Goal: Information Seeking & Learning: Check status

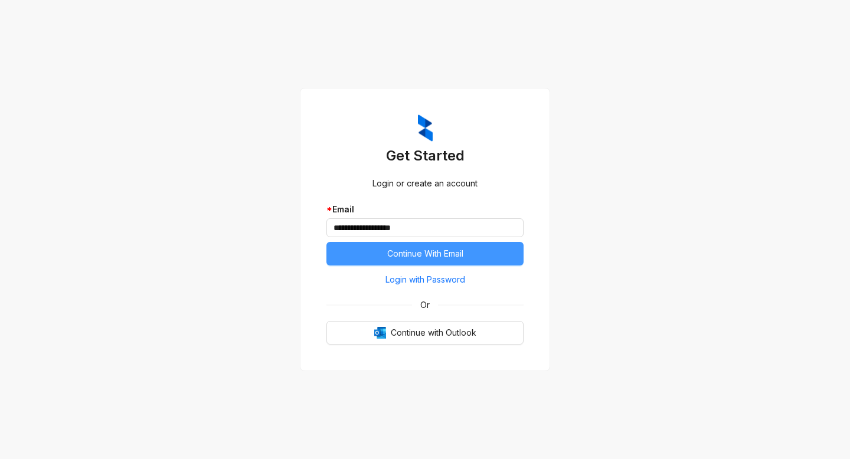
type input "**********"
click at [454, 259] on span "Continue With Email" at bounding box center [425, 253] width 76 height 13
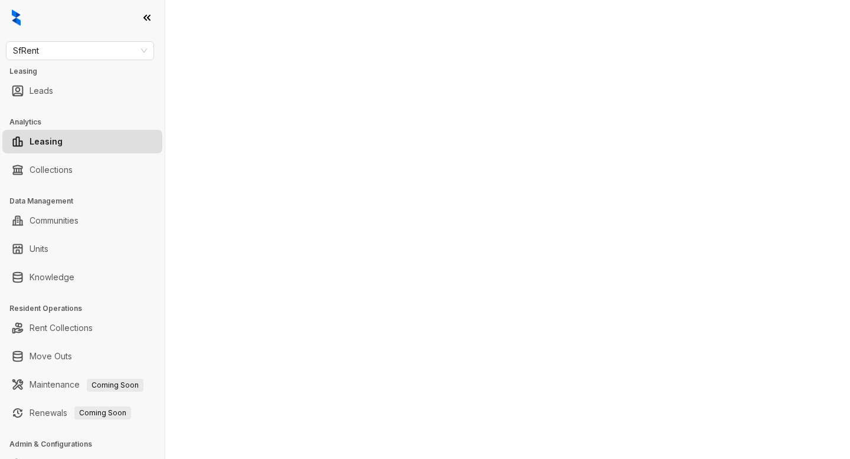
select select "******"
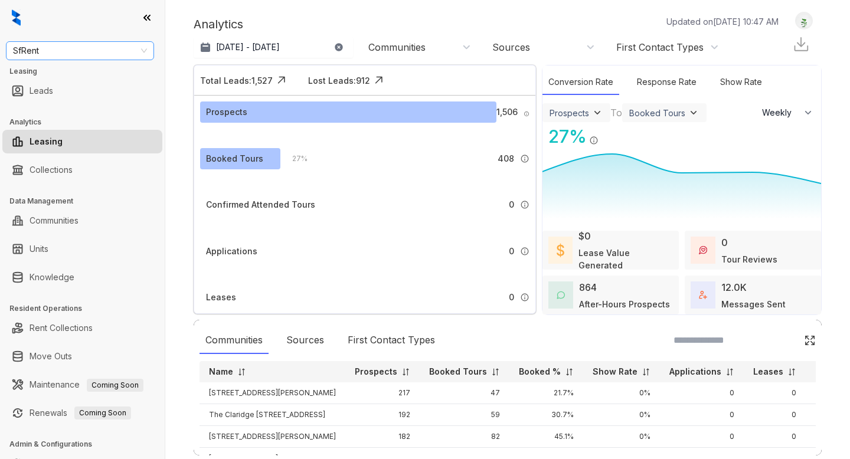
click at [95, 51] on span "SfRent" at bounding box center [80, 51] width 134 height 18
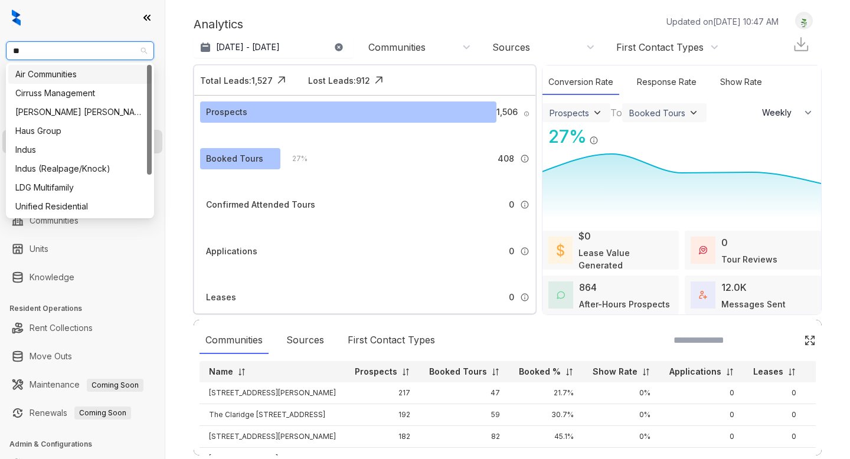
type input "***"
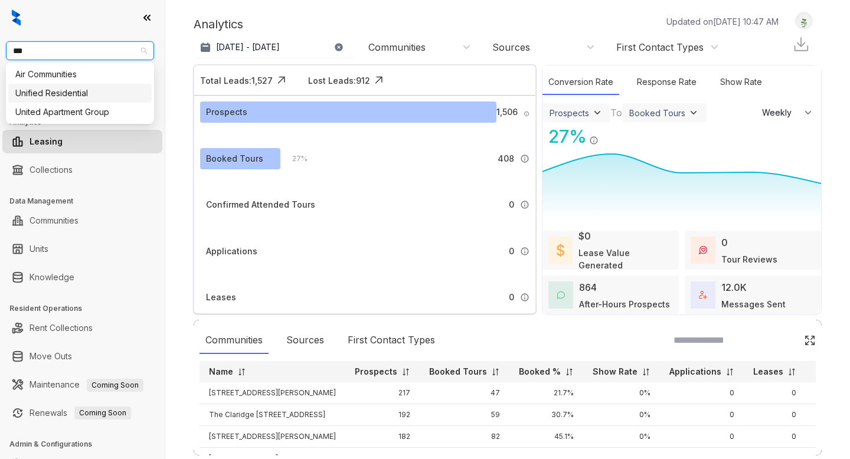
click at [102, 93] on div "Unified Residential" at bounding box center [79, 93] width 129 height 13
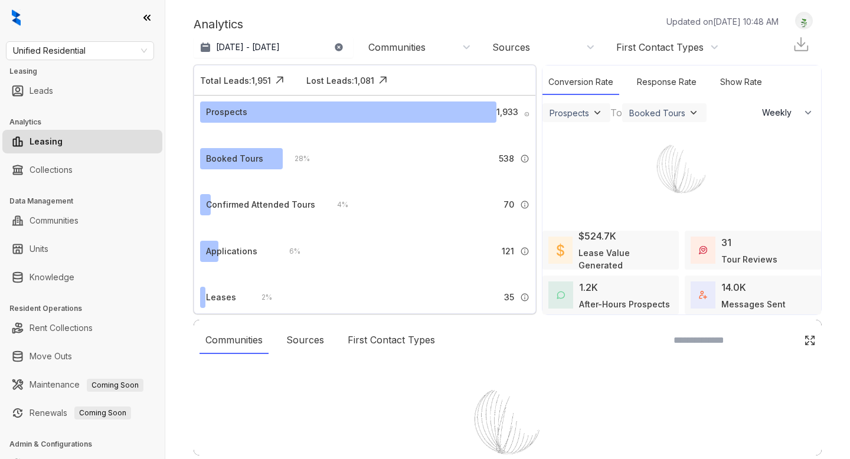
select select "******"
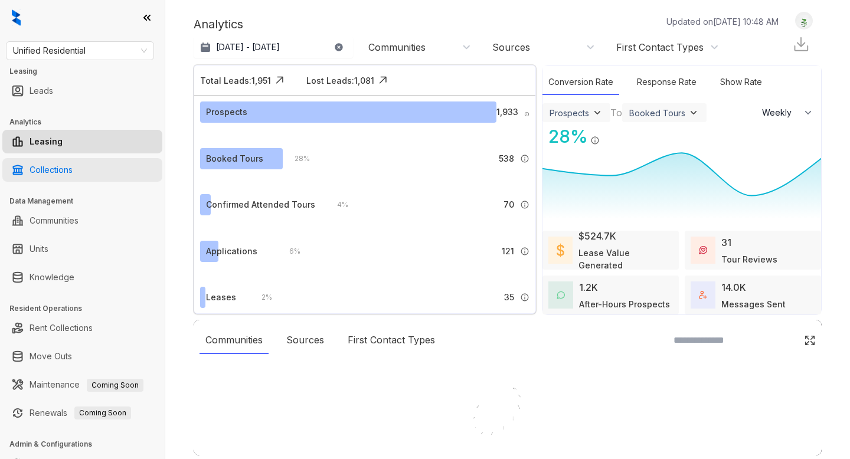
click at [73, 172] on link "Collections" at bounding box center [51, 170] width 43 height 24
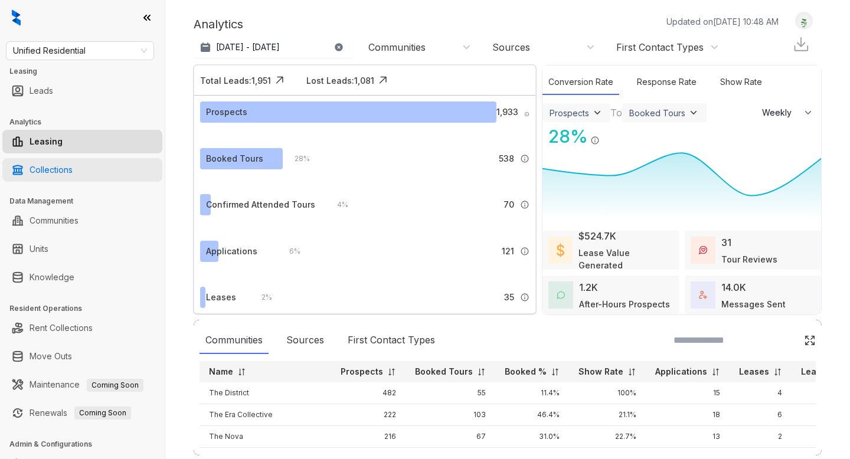
click at [73, 172] on link "Collections" at bounding box center [51, 170] width 43 height 24
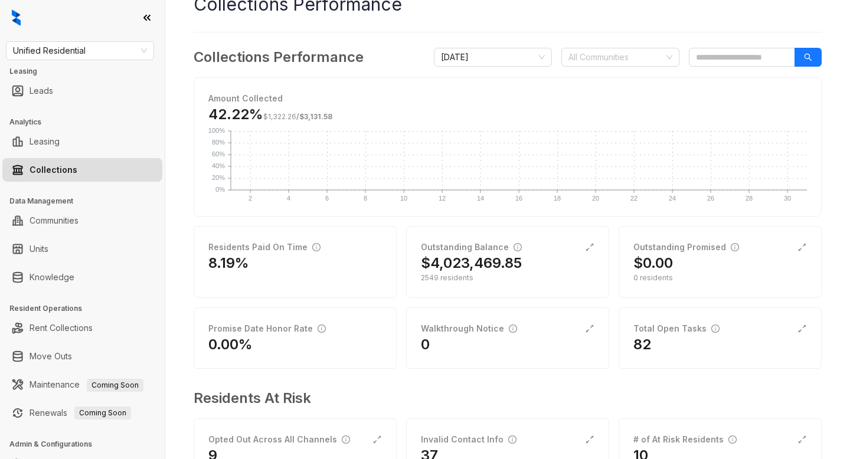
scroll to position [48, 0]
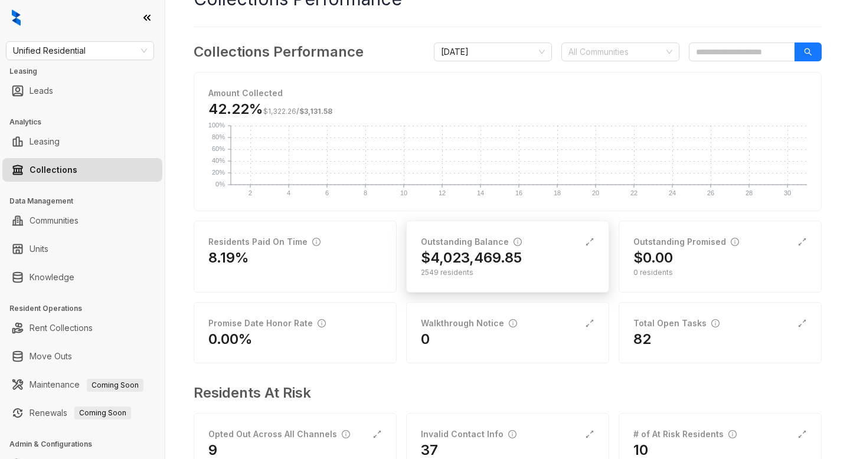
click at [514, 254] on h2 "$4,023,469.85" at bounding box center [471, 257] width 101 height 19
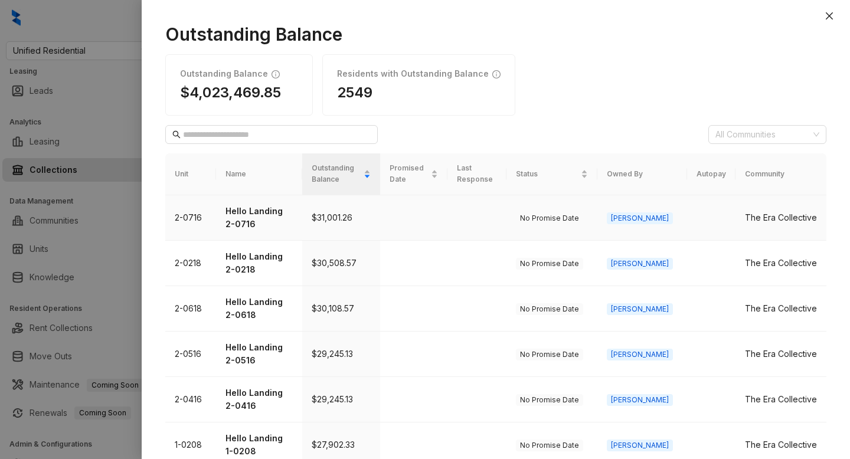
click at [260, 209] on p "Hello Landing 2-0716" at bounding box center [258, 218] width 67 height 26
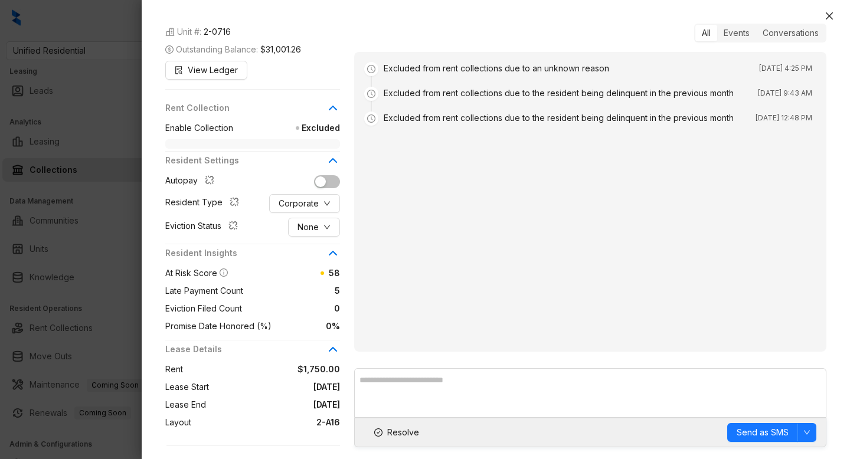
scroll to position [123, 0]
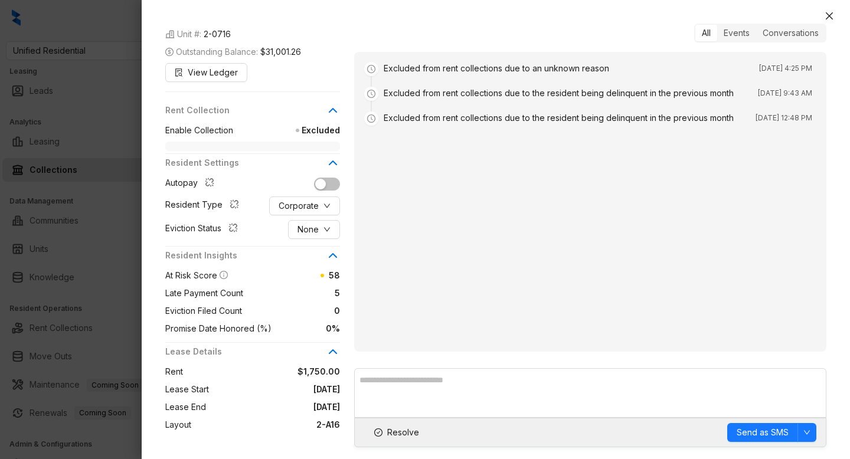
click at [224, 137] on span "Enable Collection" at bounding box center [199, 130] width 68 height 13
click at [230, 154] on div "Rent Collection Enable Collection Excluded" at bounding box center [252, 127] width 175 height 53
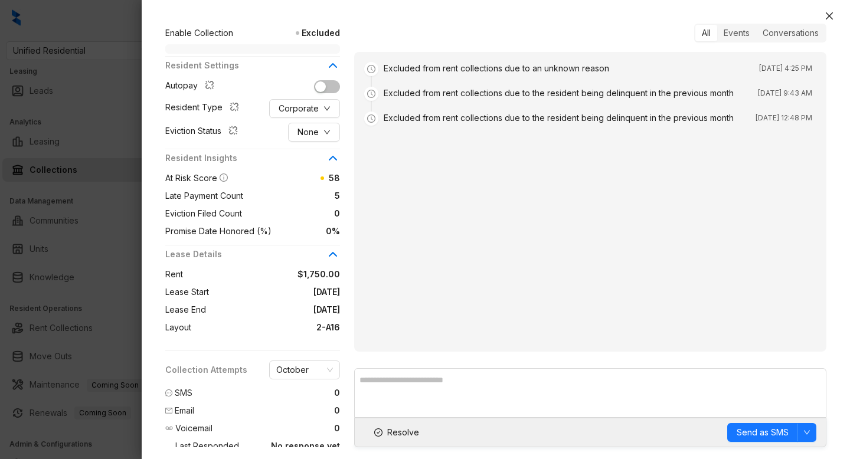
scroll to position [0, 0]
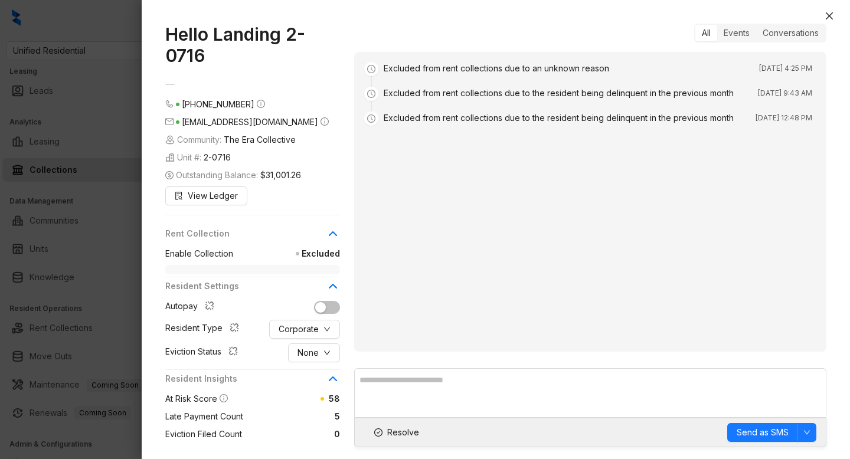
click at [204, 240] on span "Rent Collection" at bounding box center [245, 233] width 160 height 13
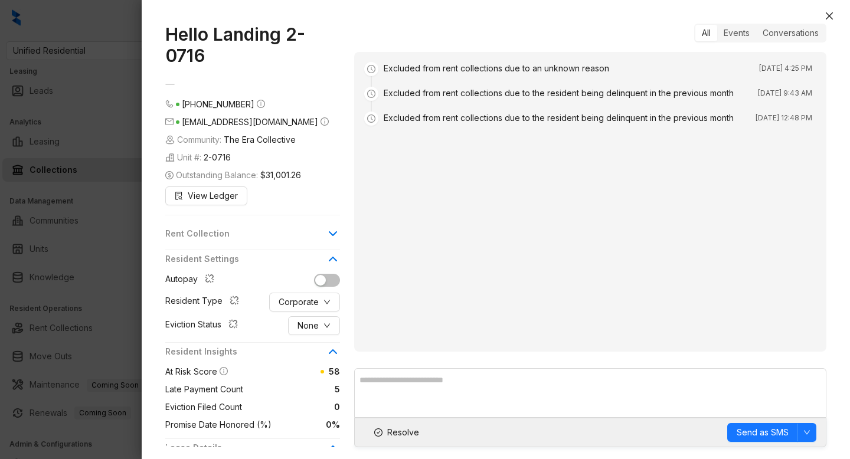
click at [204, 240] on span "Rent Collection" at bounding box center [245, 233] width 160 height 13
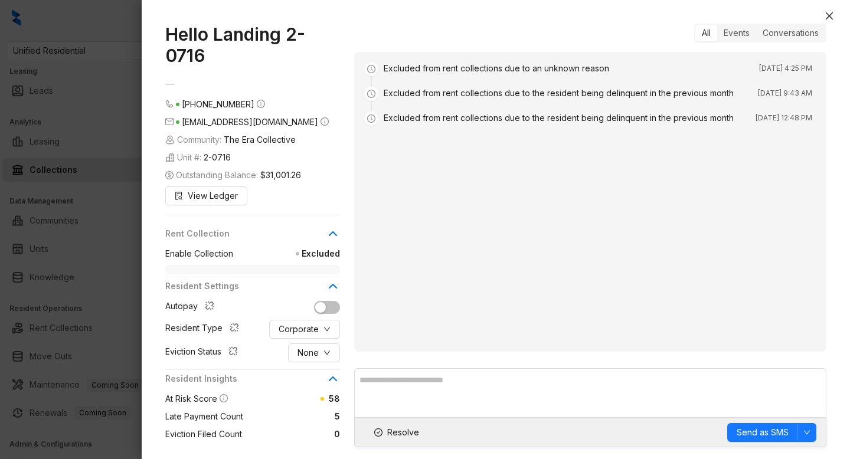
scroll to position [243, 0]
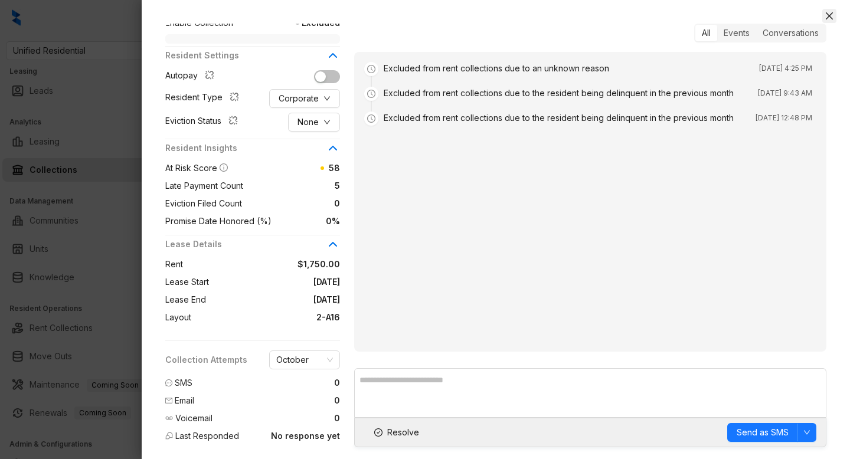
click at [828, 14] on icon "close" at bounding box center [828, 15] width 9 height 9
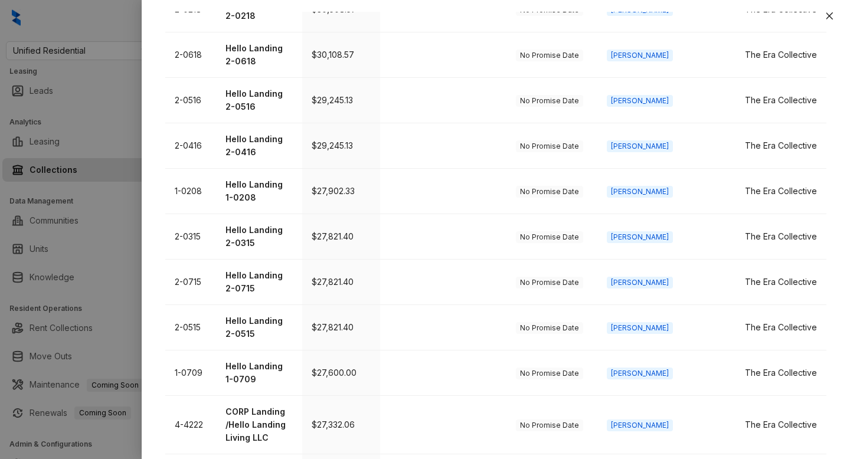
scroll to position [344, 0]
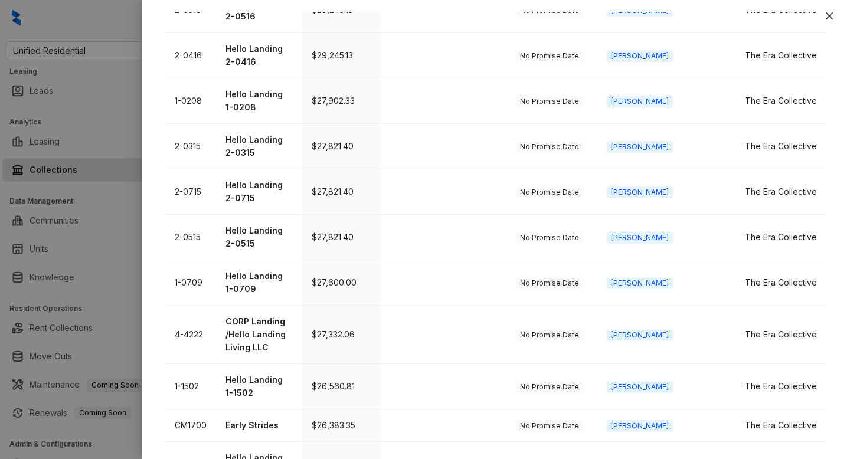
click at [145, 438] on div "Outstanding Balance Outstanding Balance $4,023,469.85 Residents with Outstandin…" at bounding box center [496, 235] width 708 height 447
click at [136, 443] on div at bounding box center [425, 229] width 850 height 459
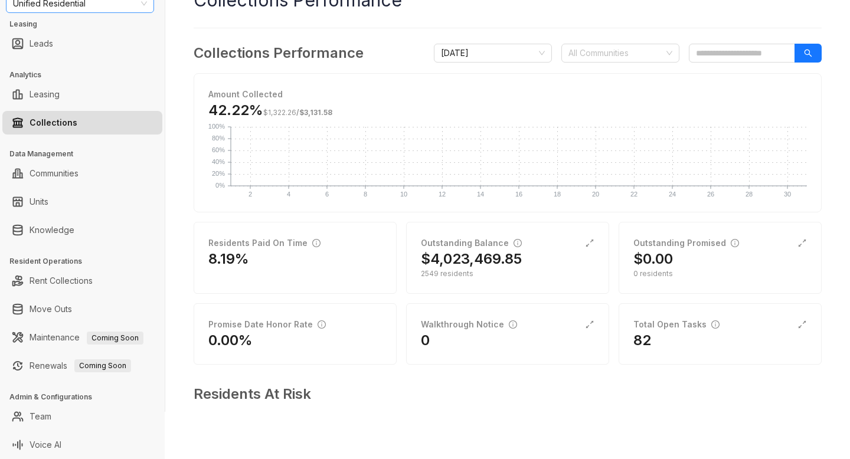
click at [116, 12] on span "Unified Residential" at bounding box center [80, 4] width 134 height 18
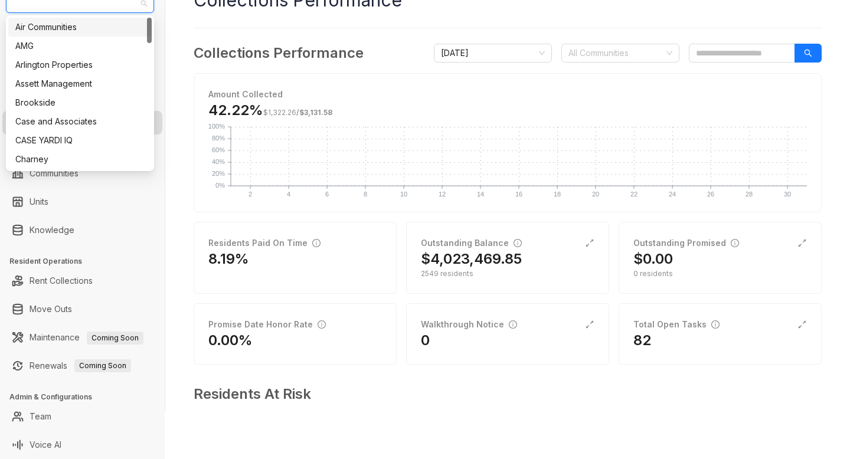
scroll to position [42, 0]
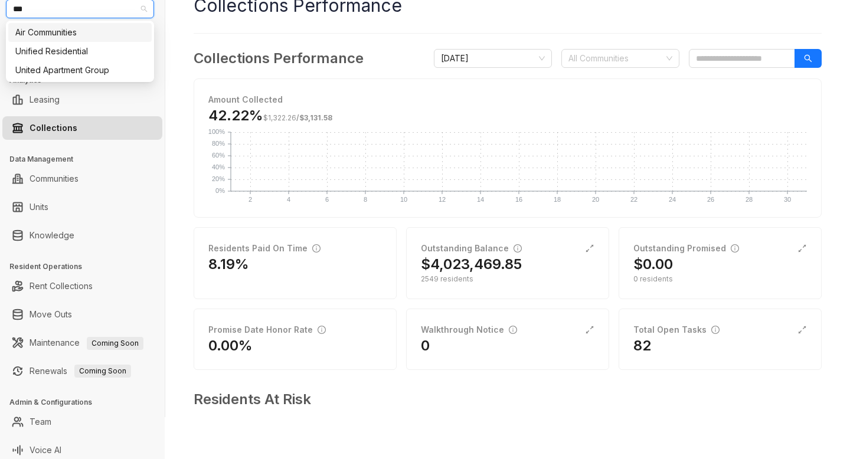
type input "****"
click at [82, 46] on div "United Apartment Group" at bounding box center [79, 51] width 129 height 13
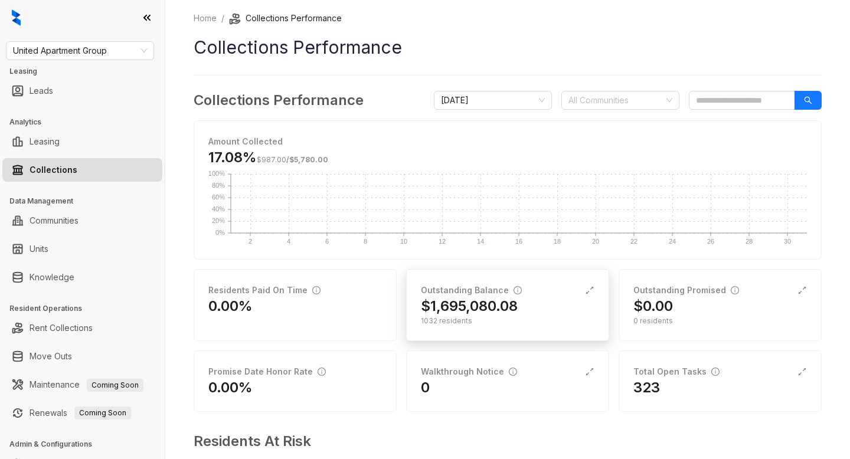
click at [447, 293] on div "Outstanding Balance" at bounding box center [471, 290] width 101 height 13
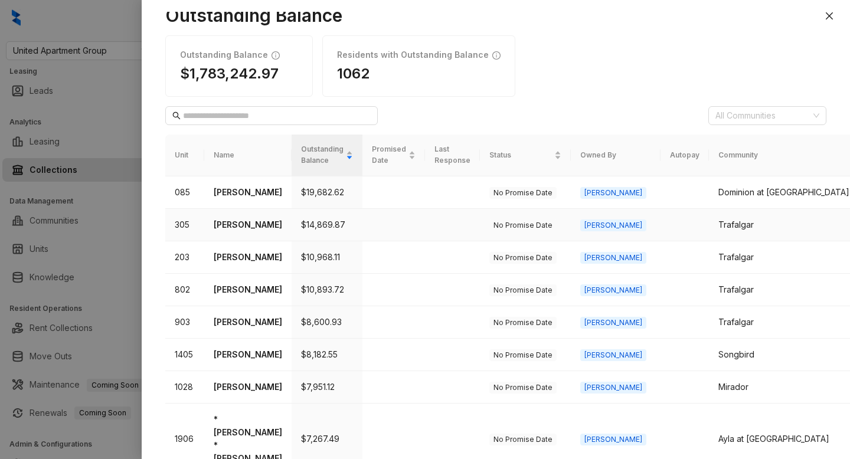
scroll to position [20, 0]
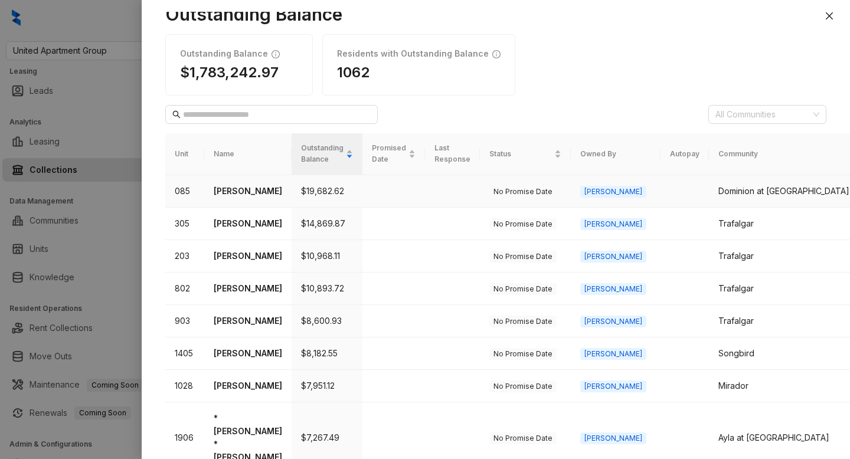
click at [540, 192] on td "No Promise Date" at bounding box center [525, 191] width 91 height 32
click at [227, 198] on p "KIMBERLY RUSSELL" at bounding box center [248, 191] width 68 height 13
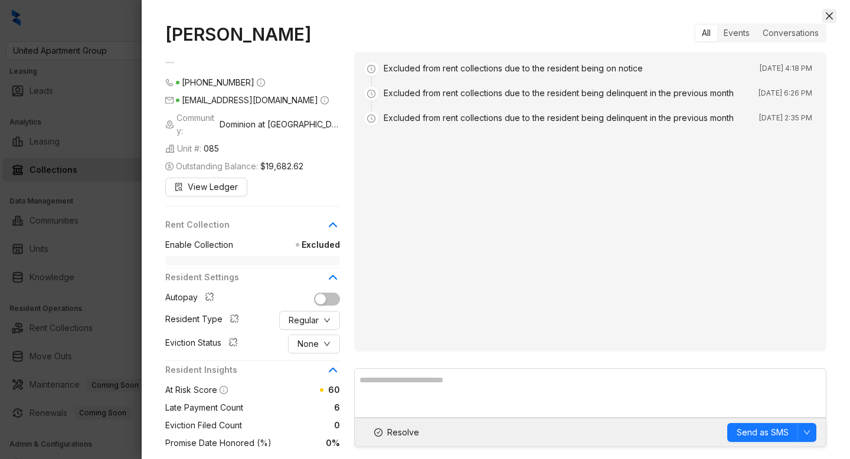
click at [832, 20] on icon "close" at bounding box center [828, 15] width 9 height 9
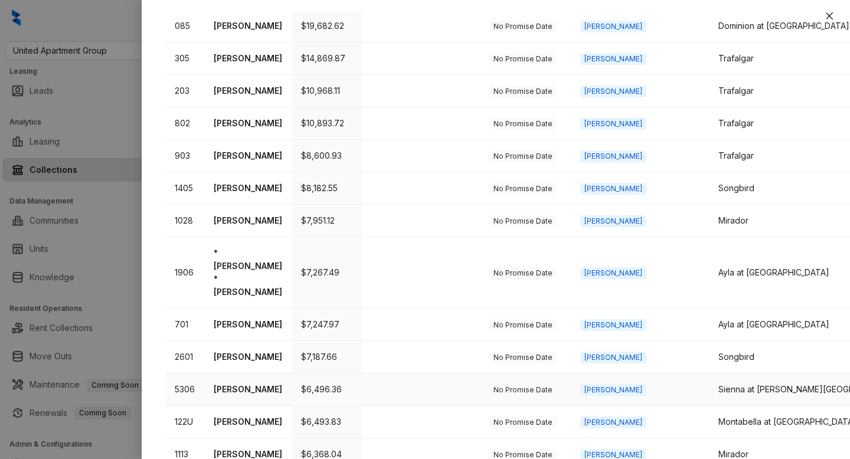
scroll to position [490, 0]
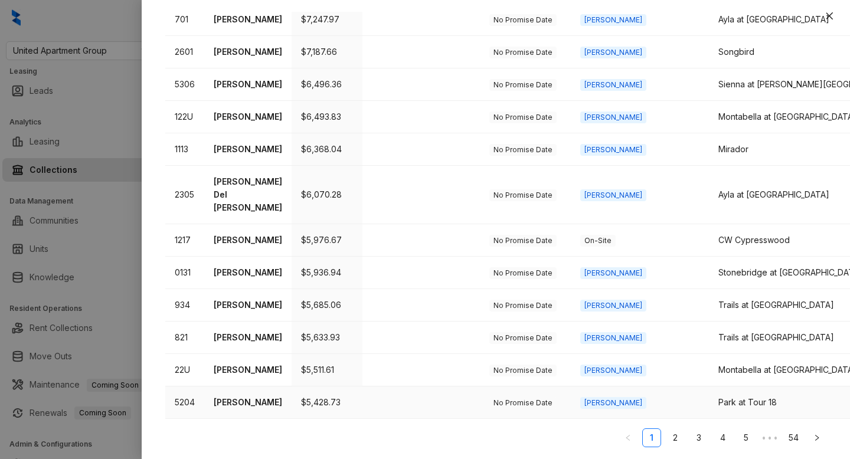
click at [225, 409] on td "Tyren Bullard" at bounding box center [247, 402] width 87 height 32
click at [237, 405] on p "Tyren Bullard" at bounding box center [248, 402] width 68 height 13
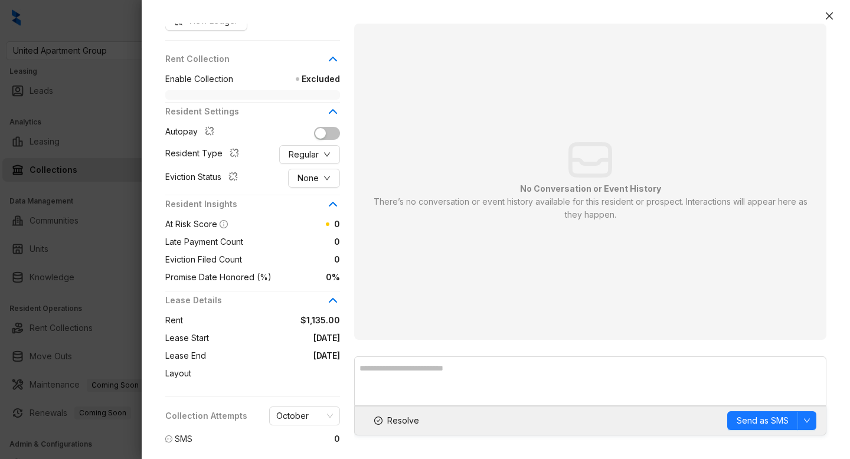
scroll to position [209, 0]
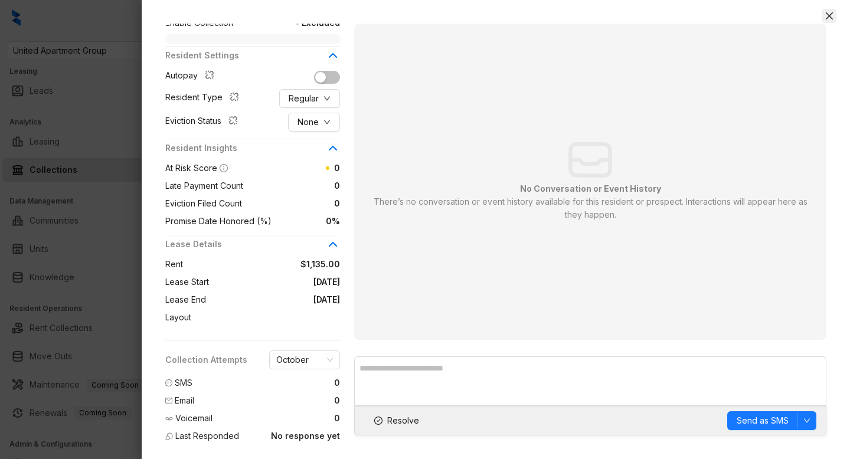
click at [832, 13] on icon "close" at bounding box center [828, 15] width 9 height 9
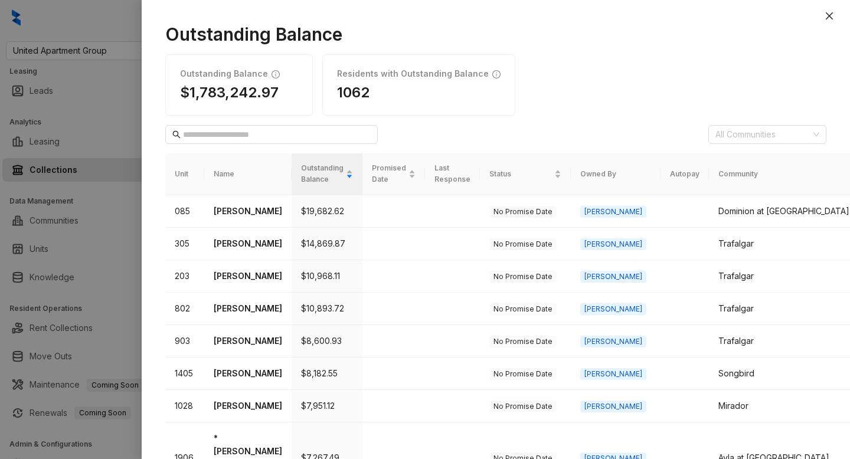
click at [117, 28] on div at bounding box center [425, 229] width 850 height 459
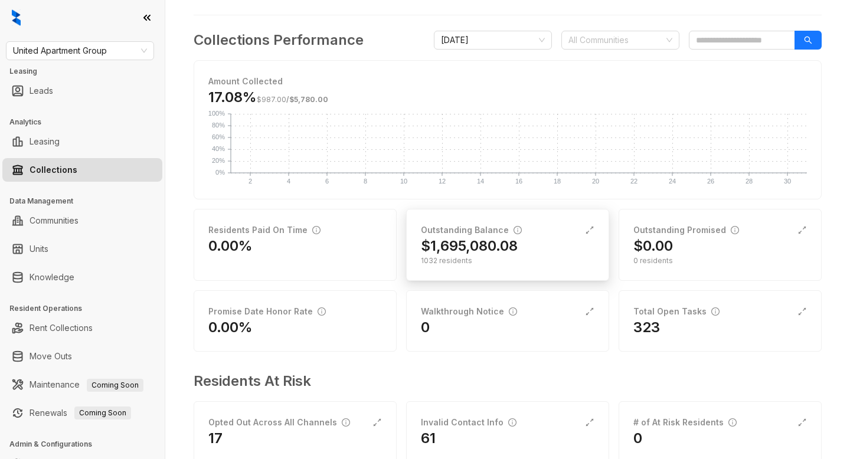
scroll to position [92, 0]
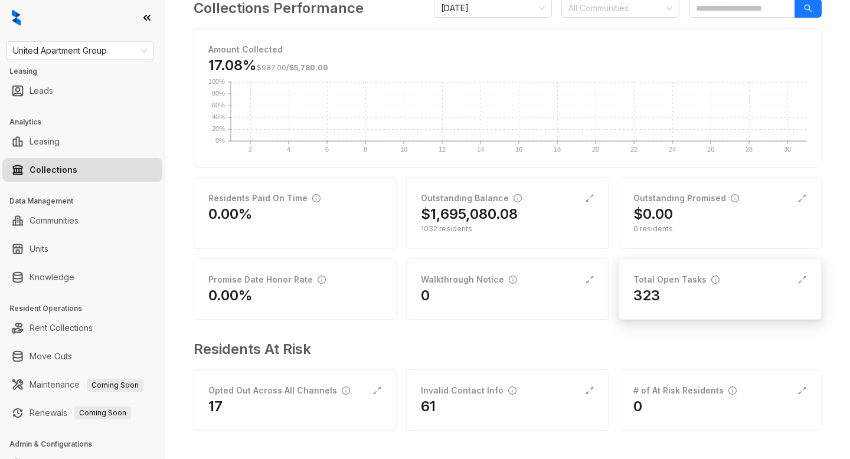
click at [698, 304] on div "323" at bounding box center [719, 295] width 173 height 19
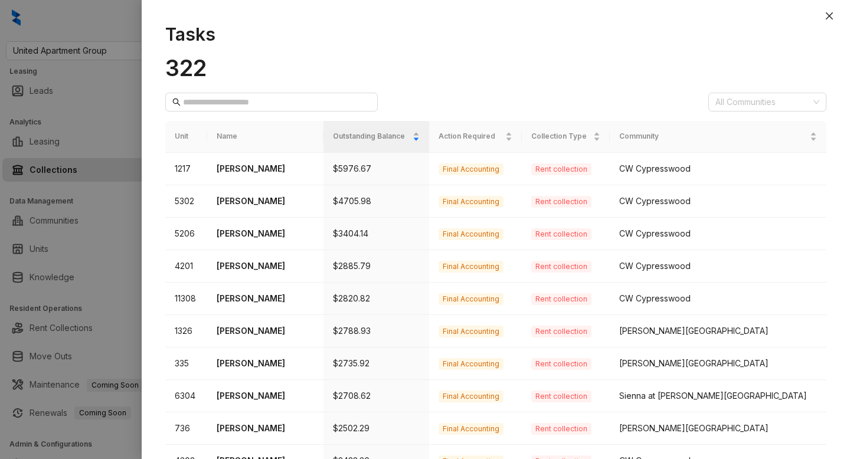
click at [168, 42] on h1 "Tasks" at bounding box center [495, 34] width 661 height 21
click at [127, 19] on div at bounding box center [425, 229] width 850 height 459
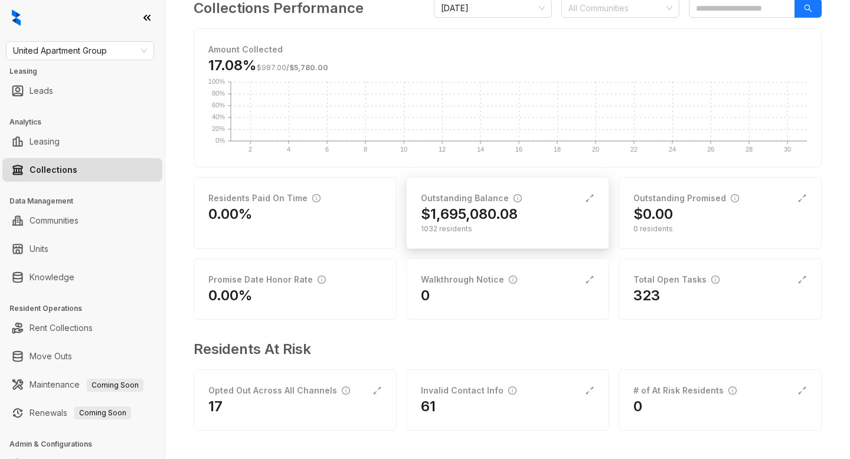
scroll to position [47, 0]
